Goal: Task Accomplishment & Management: Manage account settings

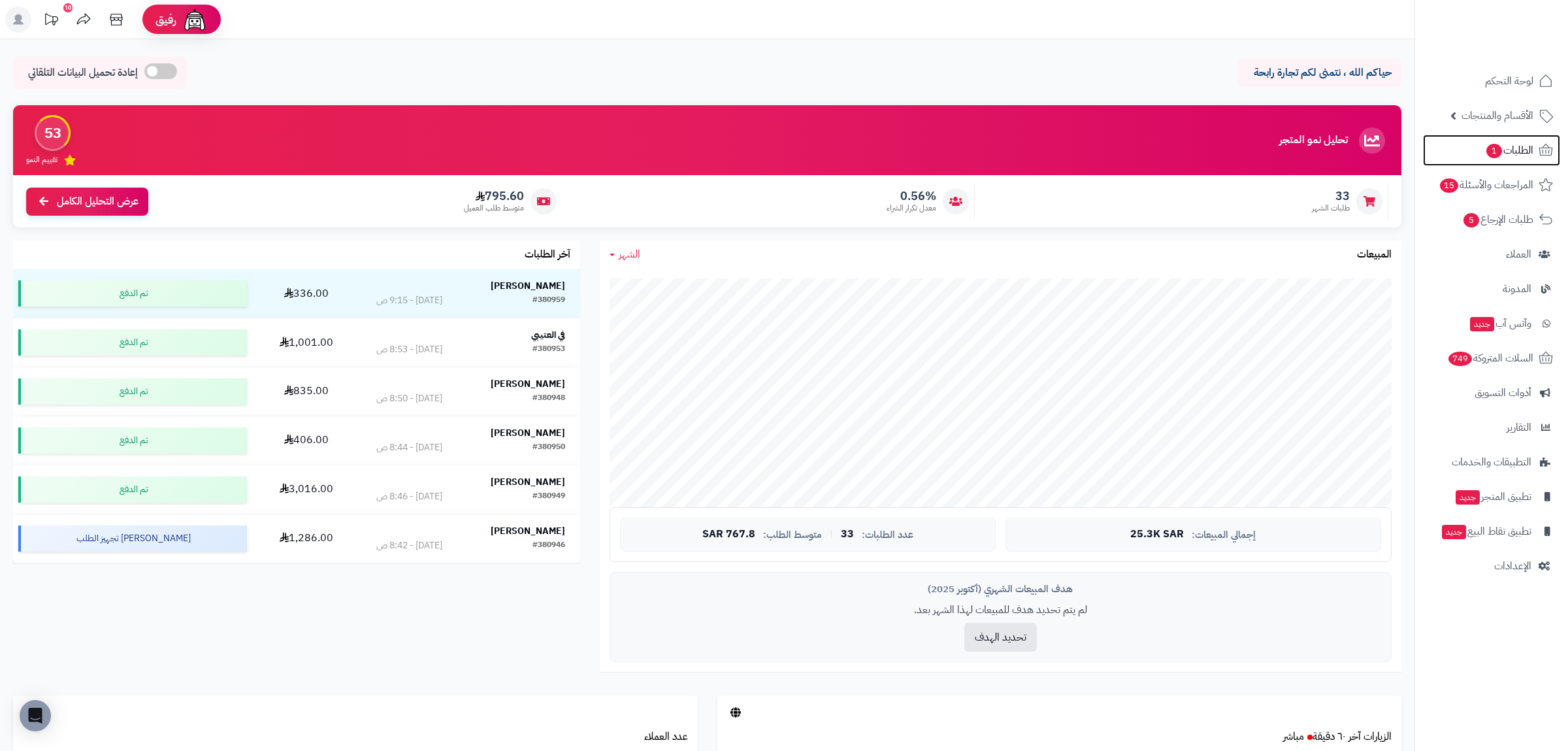
click at [1517, 154] on span "الطلبات 1" at bounding box center [1509, 150] width 48 height 18
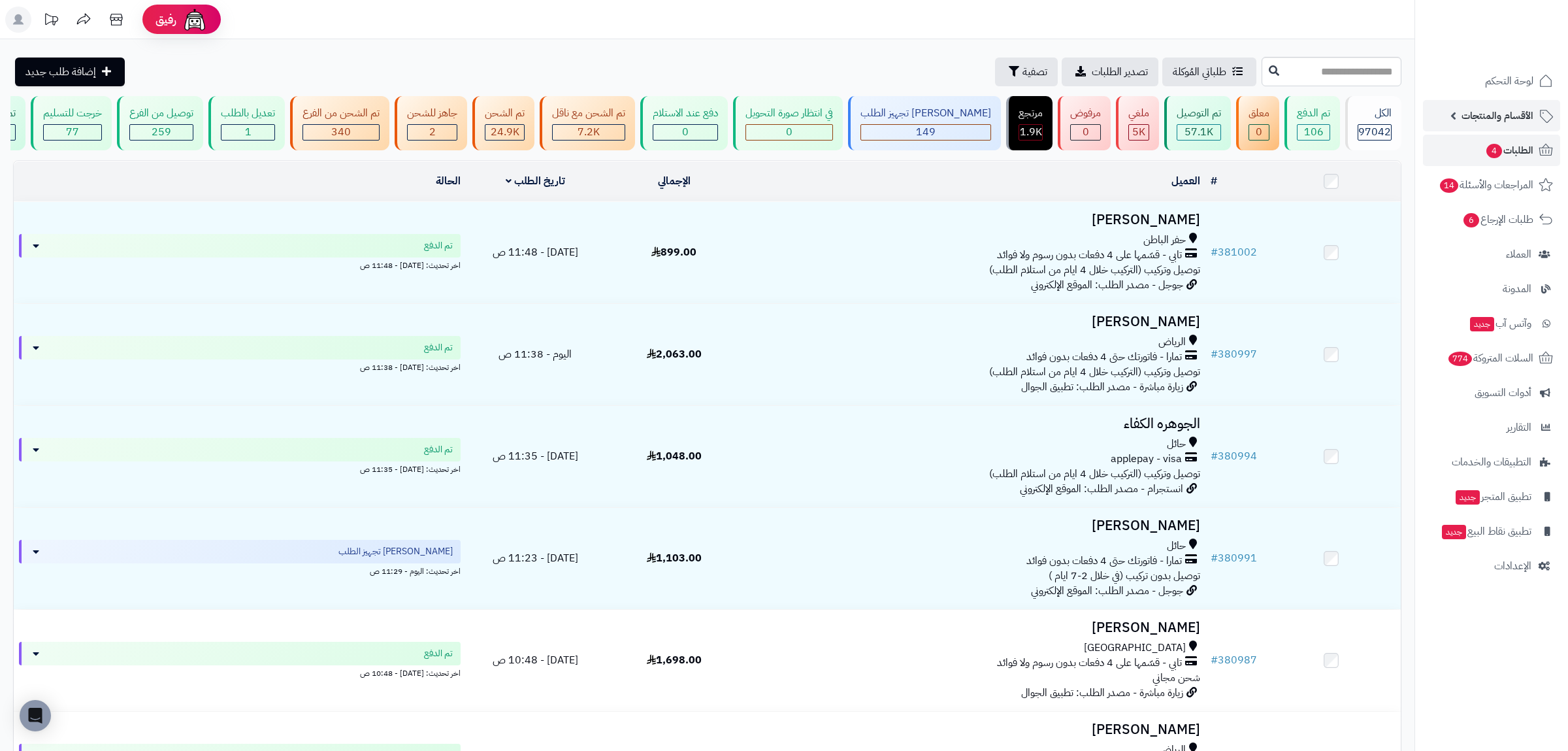
click at [1489, 111] on span "الأقسام والمنتجات" at bounding box center [1498, 115] width 72 height 18
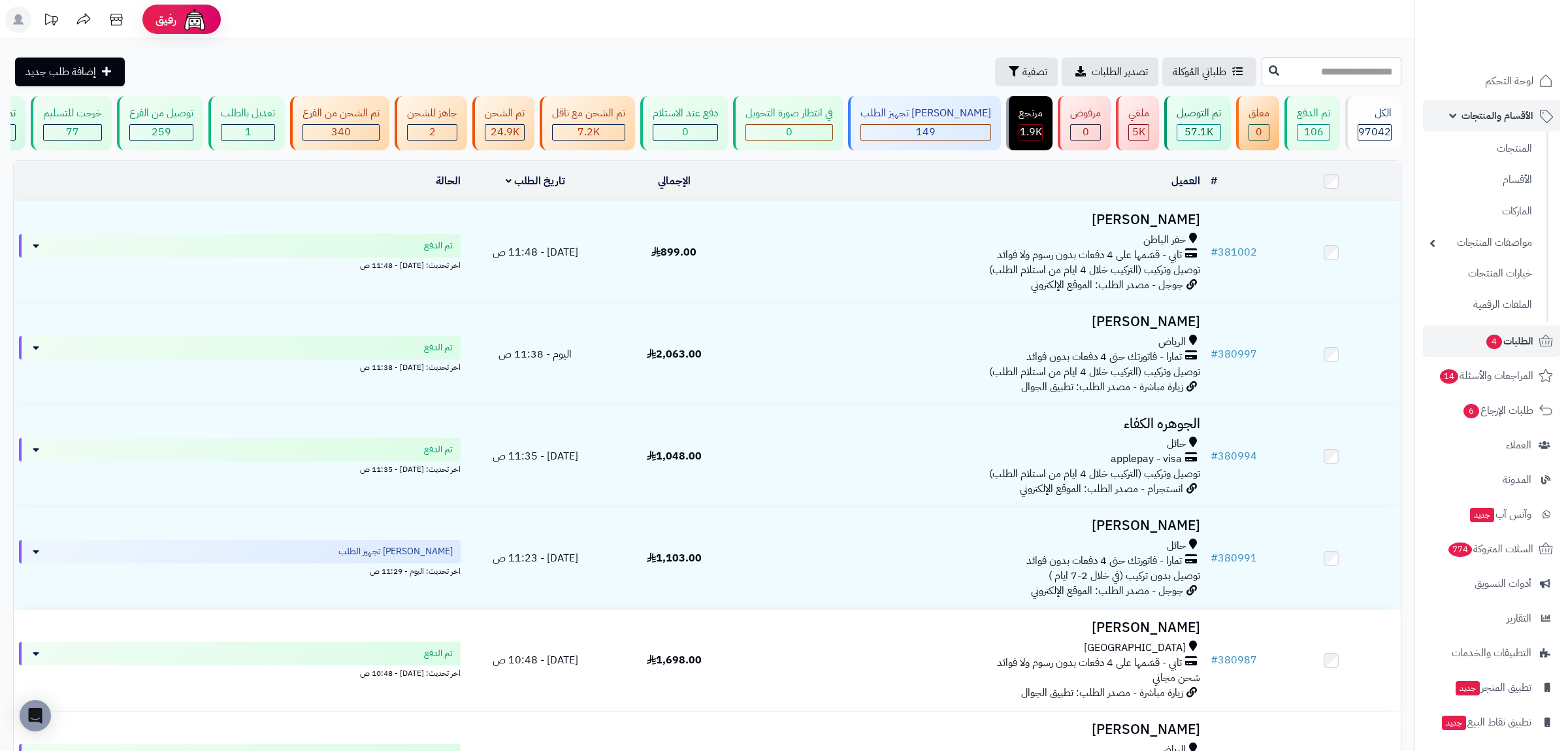
click at [1489, 111] on span "الأقسام والمنتجات" at bounding box center [1498, 115] width 72 height 18
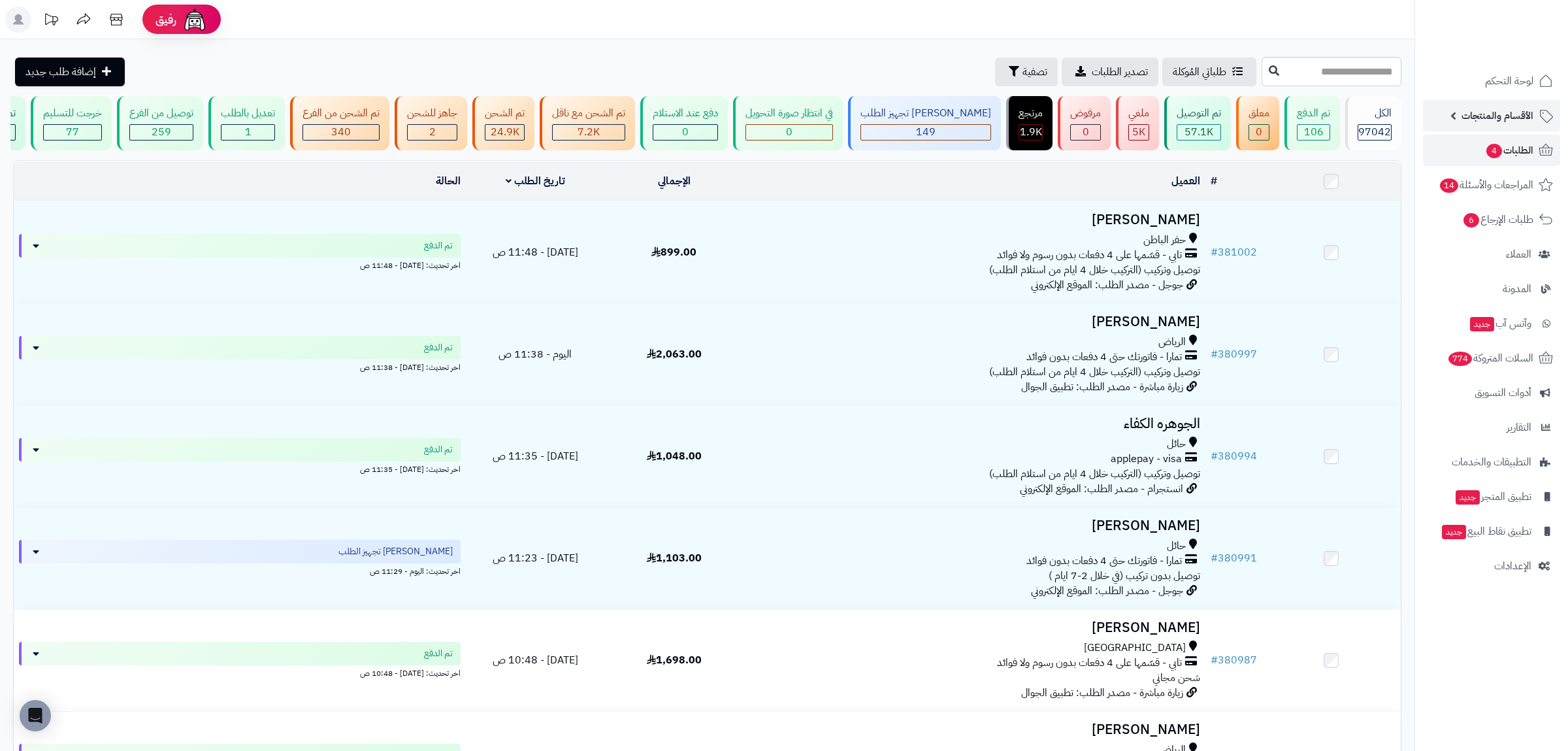
click at [1489, 111] on span "الأقسام والمنتجات" at bounding box center [1498, 115] width 72 height 18
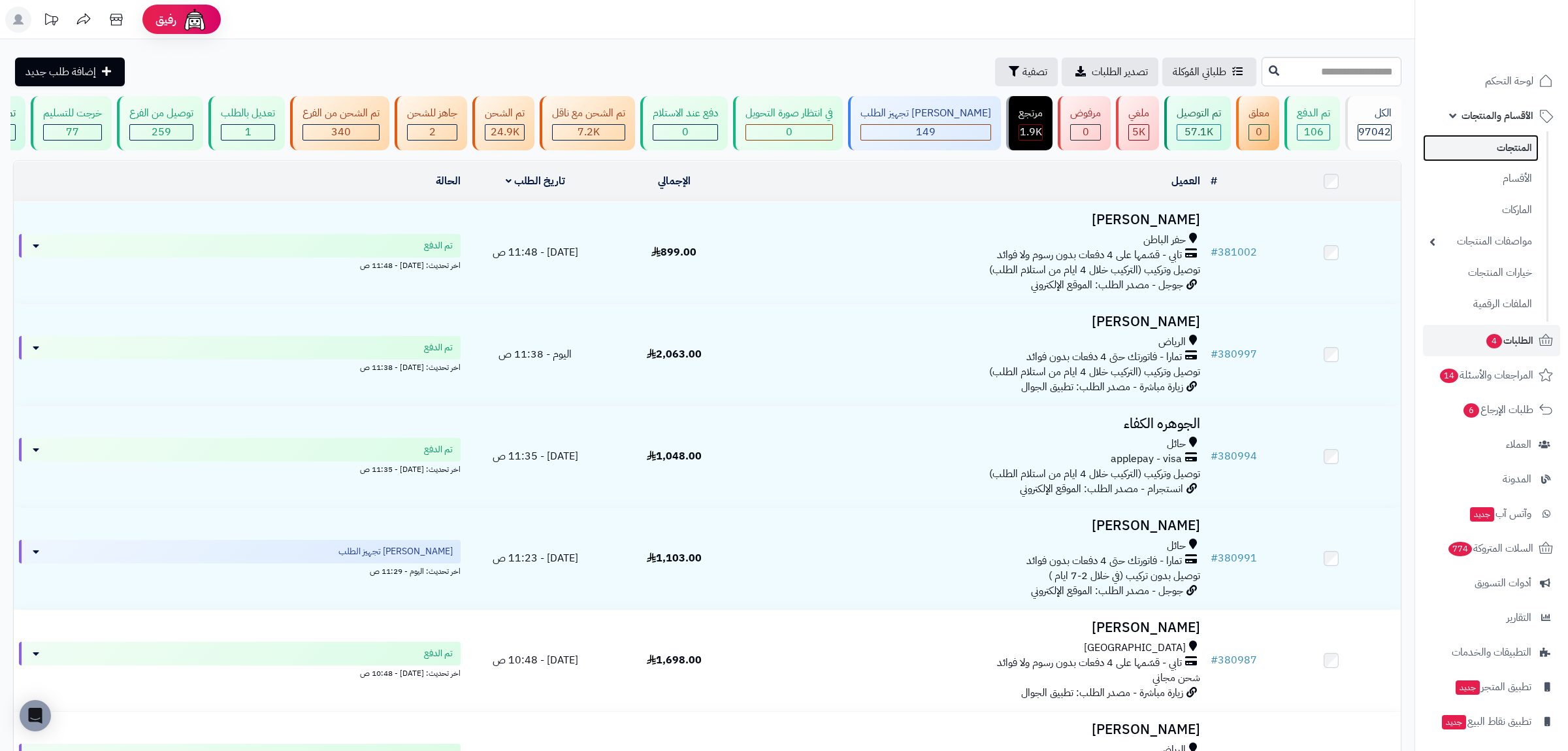
click at [1505, 154] on link "المنتجات" at bounding box center [1480, 148] width 116 height 27
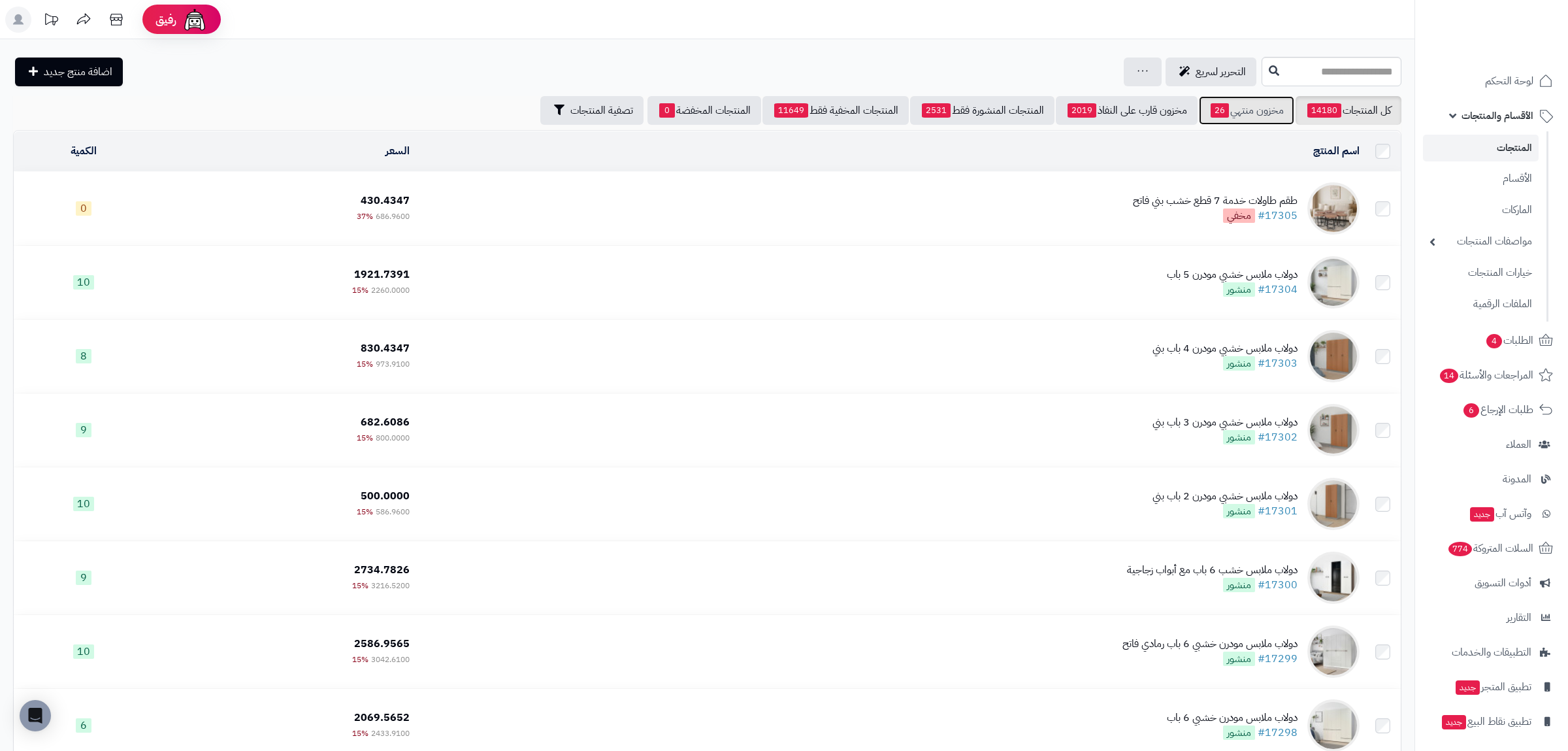
click at [1240, 116] on link "مخزون منتهي 26" at bounding box center [1247, 110] width 96 height 29
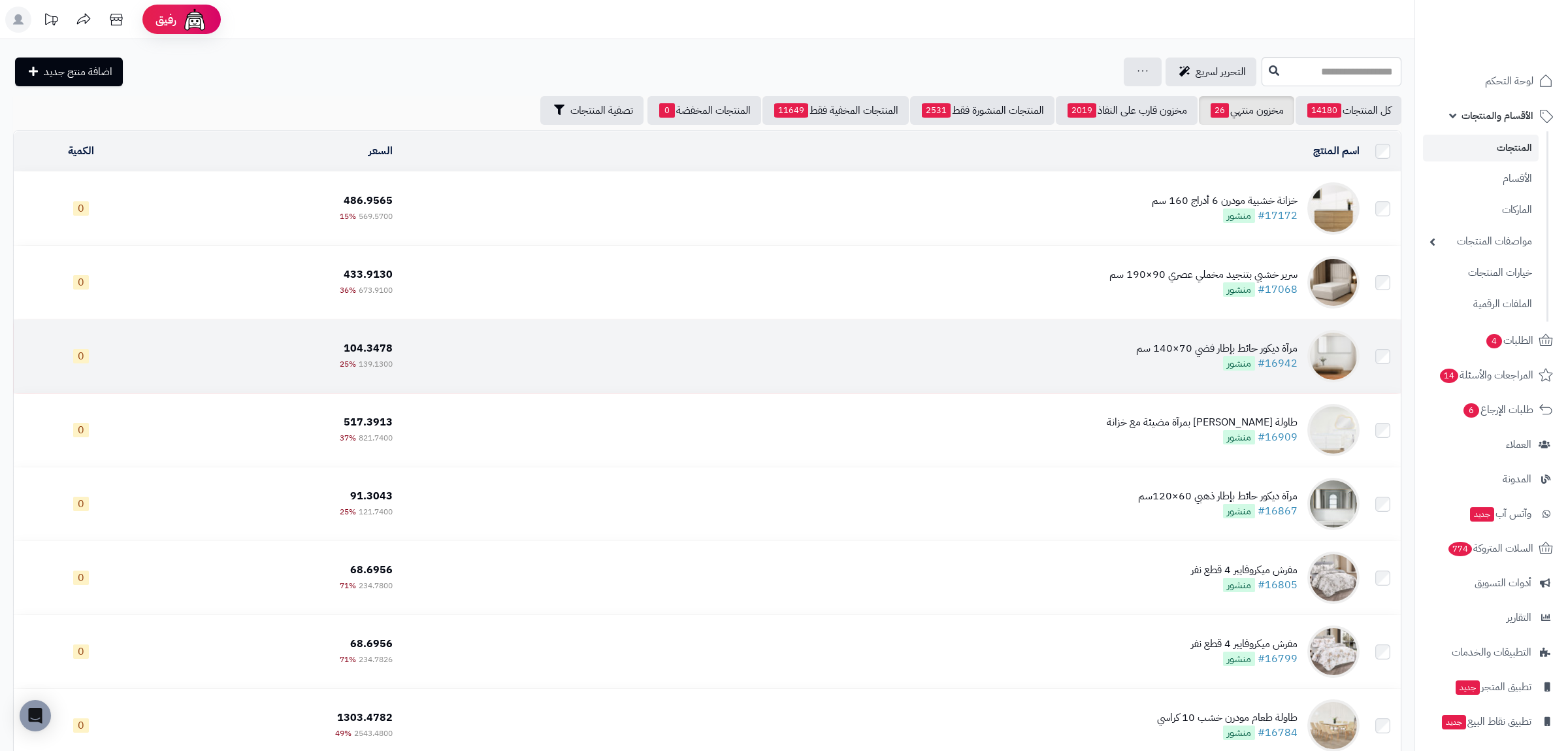
scroll to position [305, 0]
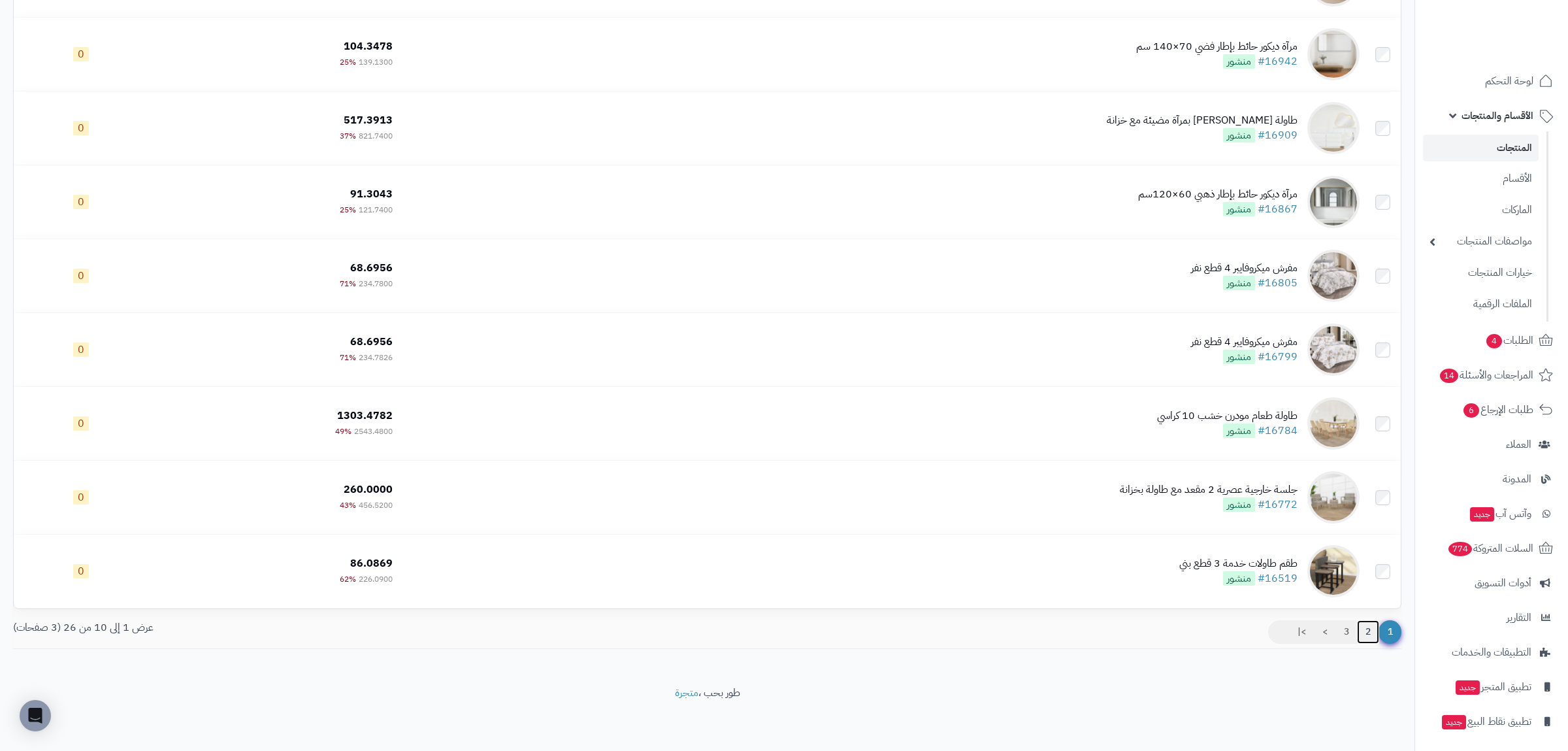
click at [1369, 627] on link "2" at bounding box center [1367, 632] width 22 height 23
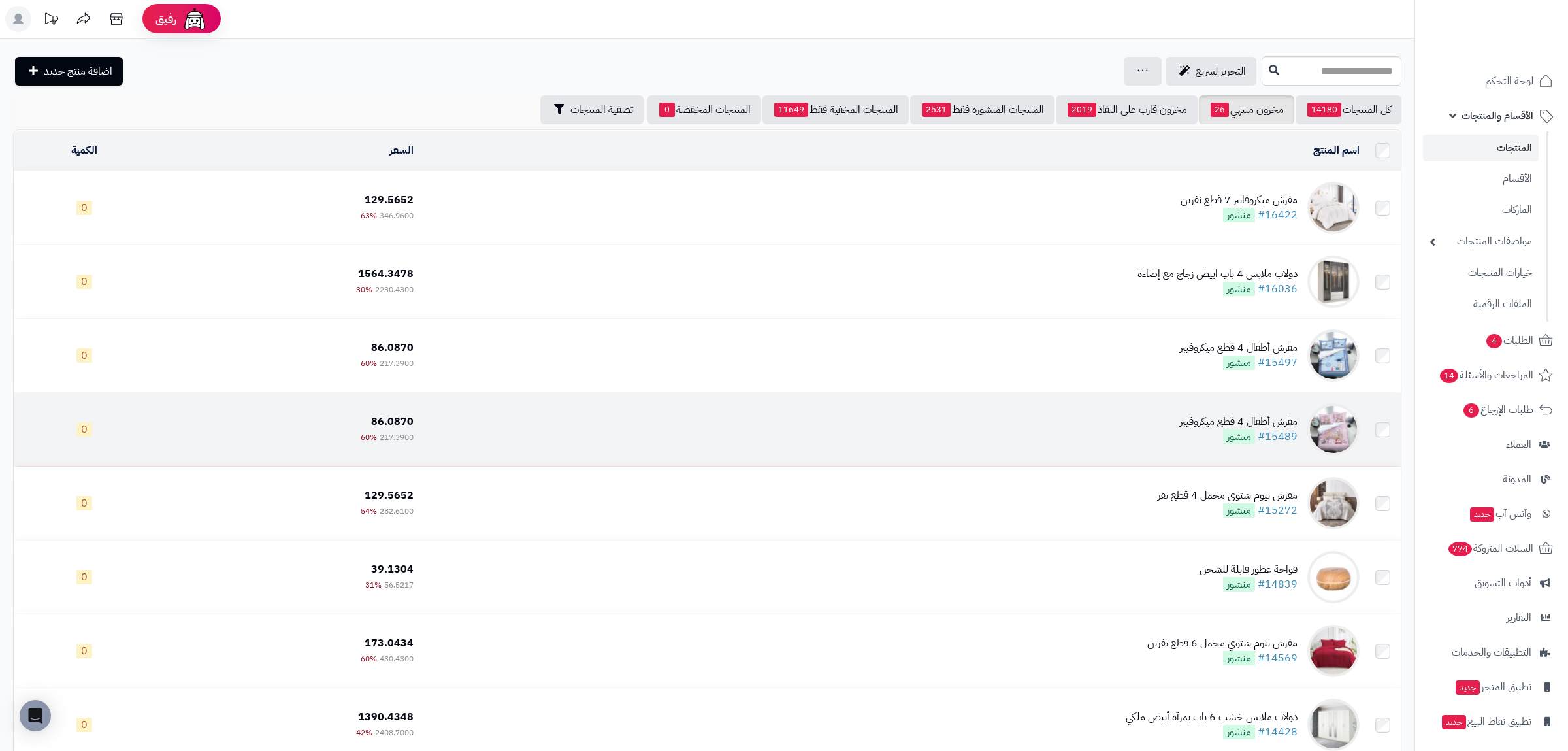
scroll to position [305, 0]
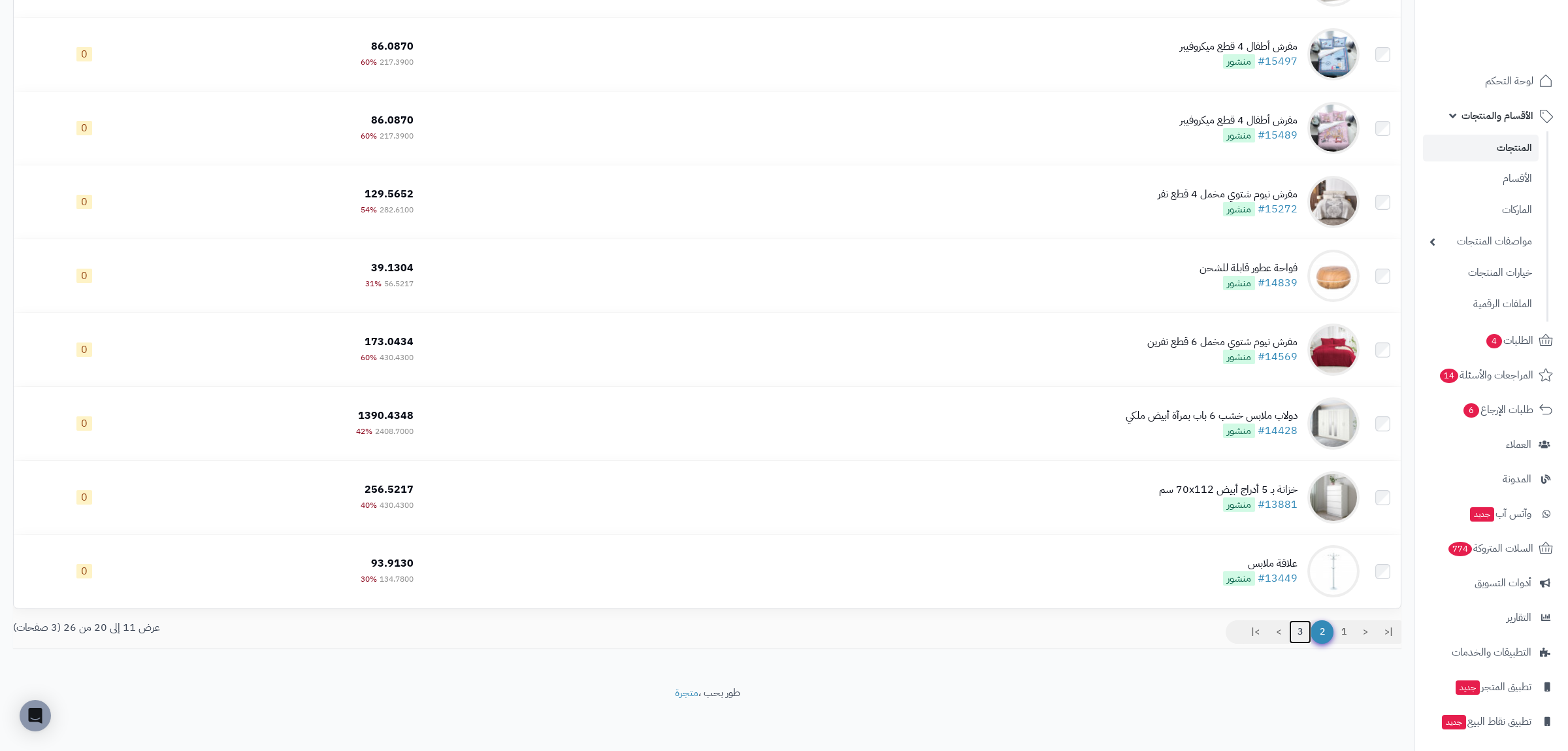
click at [1299, 625] on link "3" at bounding box center [1300, 632] width 22 height 23
